Goal: Navigation & Orientation: Find specific page/section

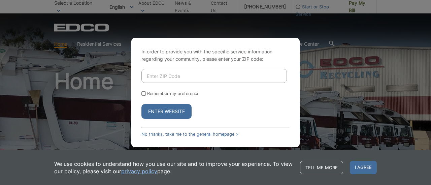
click at [173, 76] on input "Enter ZIP Code" at bounding box center [213, 76] width 145 height 14
click at [164, 78] on input "92037" at bounding box center [213, 76] width 145 height 14
type input "92014"
click at [141, 104] on button "Enter Website" at bounding box center [166, 111] width 50 height 15
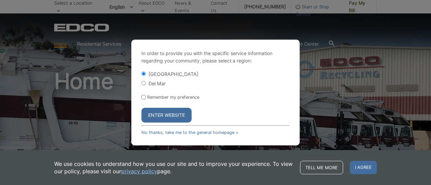
click at [161, 83] on label "Del Mar" at bounding box center [156, 84] width 17 height 6
click at [146, 83] on input "Del Mar" at bounding box center [143, 83] width 4 height 4
radio input "true"
click at [144, 98] on input "Remember my preference" at bounding box center [143, 97] width 4 height 4
checkbox input "true"
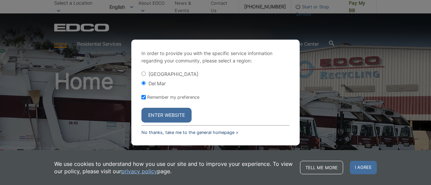
drag, startPoint x: 162, startPoint y: 116, endPoint x: 166, endPoint y: 131, distance: 15.2
click at [162, 116] on button "Enter Website" at bounding box center [166, 115] width 50 height 15
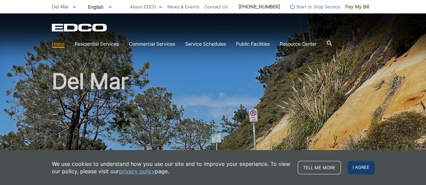
click at [361, 168] on span "I agree" at bounding box center [360, 167] width 27 height 13
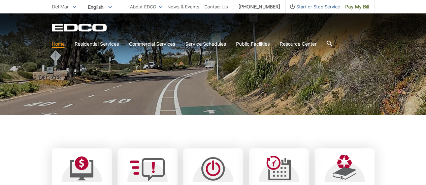
scroll to position [101, 0]
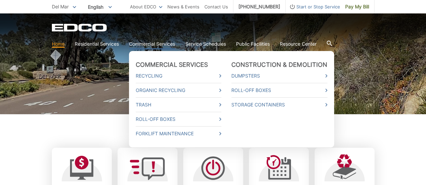
click at [152, 45] on link "Commercial Services" at bounding box center [152, 43] width 46 height 7
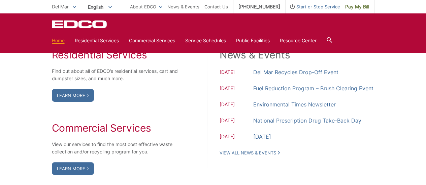
scroll to position [572, 0]
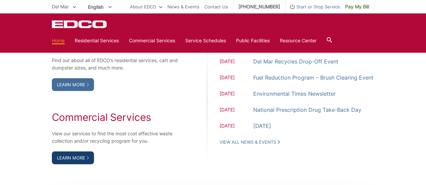
click at [73, 156] on link "Learn More" at bounding box center [73, 158] width 42 height 13
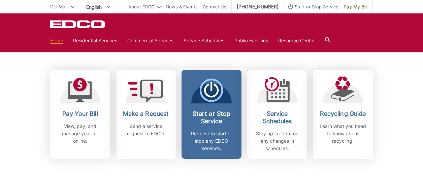
scroll to position [168, 0]
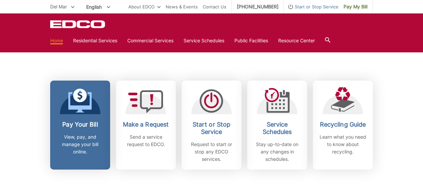
click at [81, 110] on icon at bounding box center [80, 102] width 24 height 21
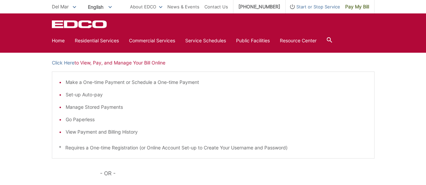
scroll to position [67, 0]
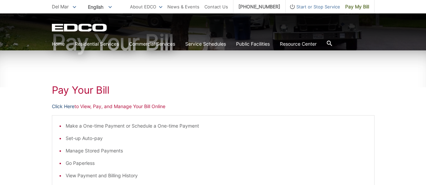
click at [64, 108] on link "Click Here" at bounding box center [63, 106] width 23 height 7
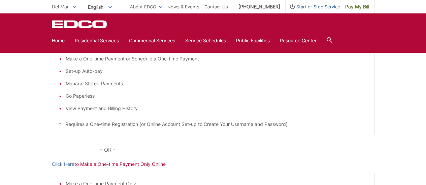
scroll to position [34, 0]
